Goal: Transaction & Acquisition: Purchase product/service

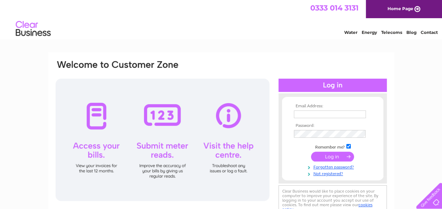
type input "info@socialtrack.org"
click at [322, 155] on input "submit" at bounding box center [332, 157] width 43 height 10
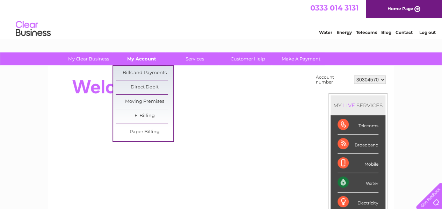
click at [138, 57] on link "My Account" at bounding box center [142, 58] width 58 height 13
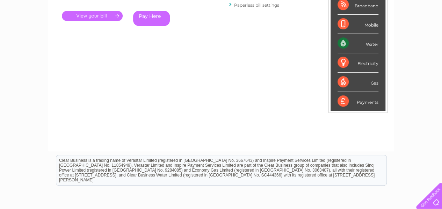
scroll to position [43, 0]
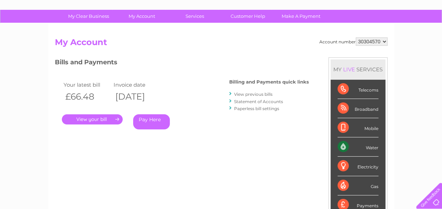
click at [245, 94] on link "View previous bills" at bounding box center [253, 94] width 38 height 5
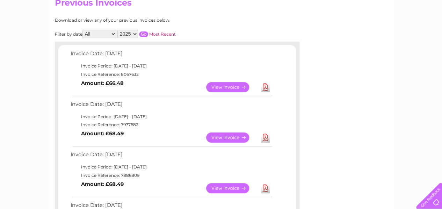
scroll to position [81, 0]
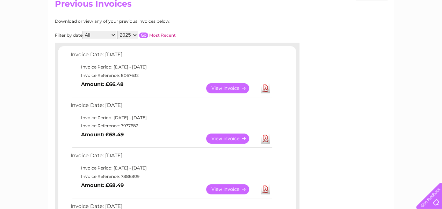
click at [228, 137] on link "View" at bounding box center [231, 139] width 51 height 10
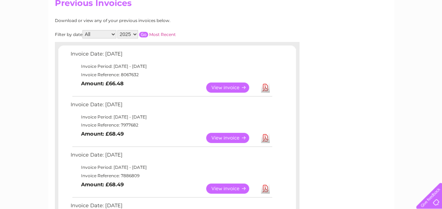
click at [220, 86] on link "View" at bounding box center [231, 87] width 51 height 10
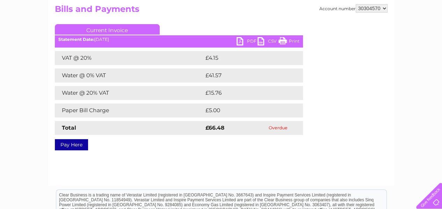
scroll to position [77, 0]
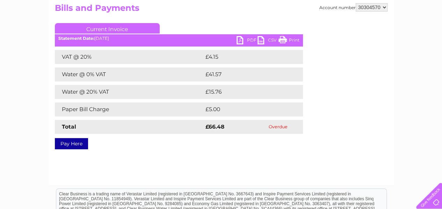
click at [64, 147] on link "Pay Here" at bounding box center [71, 143] width 33 height 11
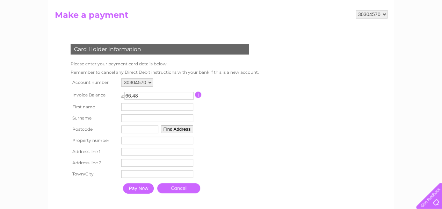
scroll to position [70, 0]
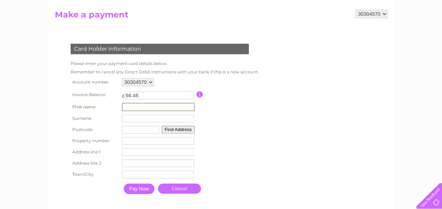
click at [130, 108] on input "text" at bounding box center [158, 107] width 73 height 8
type input "Graham"
click at [157, 120] on input "text" at bounding box center [158, 118] width 73 height 8
type input "Butt"
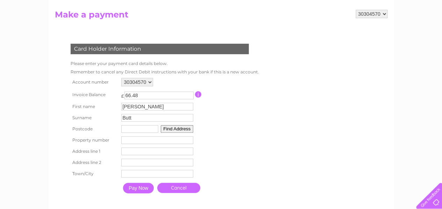
click at [152, 132] on input "text" at bounding box center [139, 129] width 37 height 8
type input "ML2 7QH"
click at [152, 142] on input "number" at bounding box center [157, 140] width 72 height 8
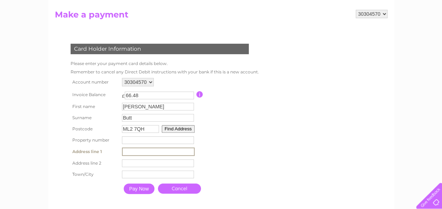
click at [152, 152] on input "text" at bounding box center [158, 152] width 73 height 8
type input "Glasgow Road"
click at [162, 167] on input "text" at bounding box center [158, 163] width 73 height 8
click at [148, 143] on input "number" at bounding box center [157, 140] width 72 height 8
type input "242"
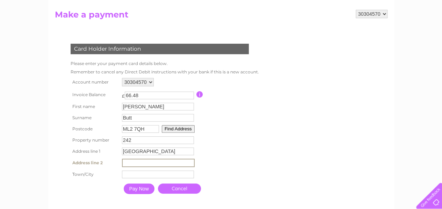
click at [146, 163] on input "text" at bounding box center [158, 163] width 73 height 8
type input "w"
click at [148, 174] on input "text" at bounding box center [158, 174] width 73 height 8
type input "Wishaw"
click at [144, 189] on input "Pay Now" at bounding box center [138, 188] width 31 height 10
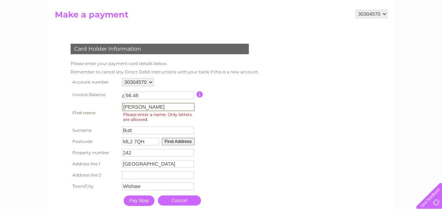
click at [157, 104] on input "Graham" at bounding box center [158, 107] width 73 height 8
type input "Graham"
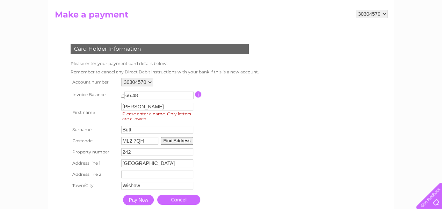
click at [141, 202] on input "Pay Now" at bounding box center [138, 200] width 31 height 10
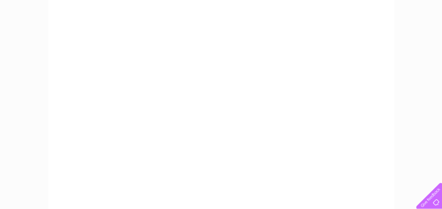
scroll to position [158, 0]
